Goal: Check status

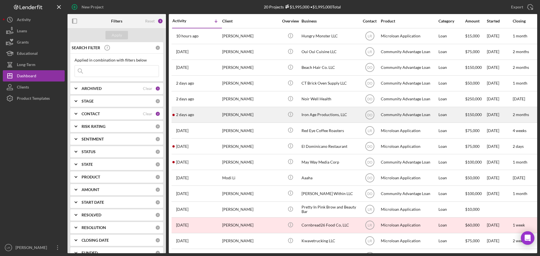
click at [235, 115] on div "[PERSON_NAME]" at bounding box center [250, 114] width 56 height 15
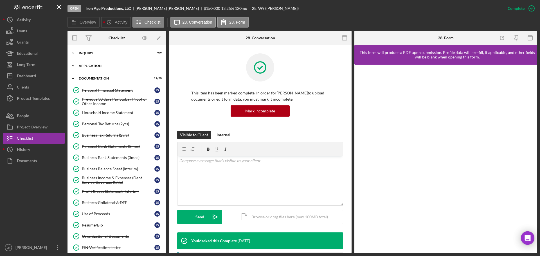
click at [95, 63] on div "Icon/Expander Application 6 / 6" at bounding box center [116, 65] width 98 height 11
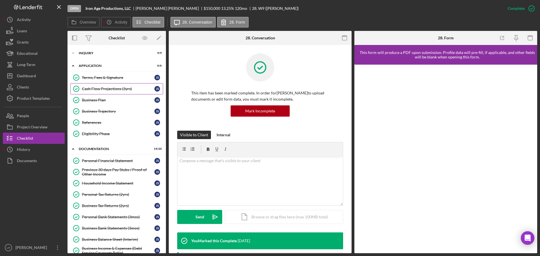
click at [100, 90] on div "Cash Flow Projections (3yrs)" at bounding box center [118, 89] width 73 height 4
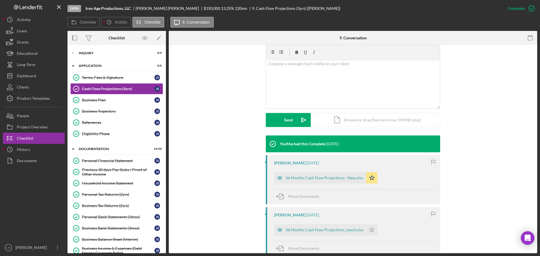
scroll to position [197, 0]
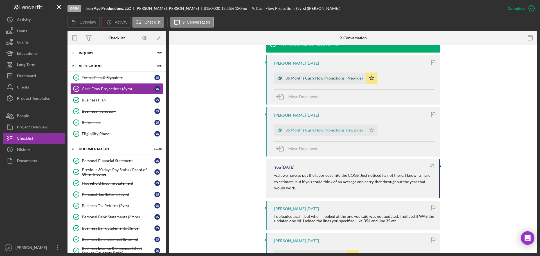
click at [309, 77] on div "36 Months Cash Flow Projections - New.xlsx" at bounding box center [324, 78] width 78 height 4
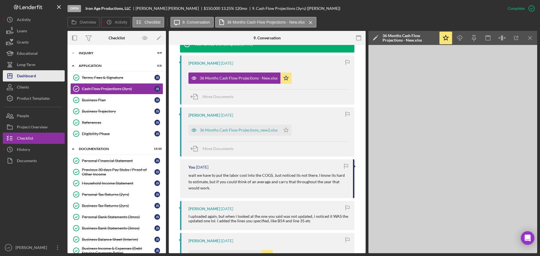
drag, startPoint x: 42, startPoint y: 74, endPoint x: 46, endPoint y: 72, distance: 4.5
click at [42, 74] on button "Icon/Dashboard Dashboard" at bounding box center [34, 75] width 62 height 11
